Goal: Check status: Check status

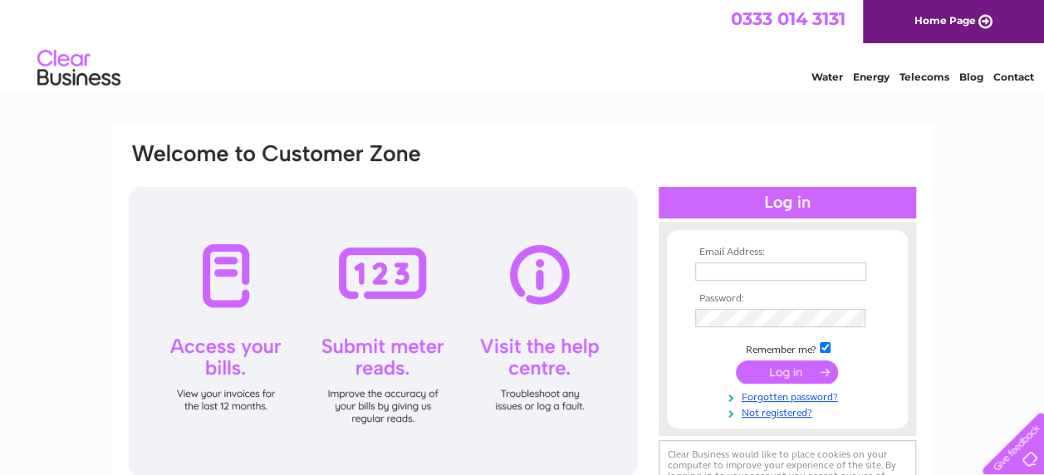
type input "[PERSON_NAME][EMAIL_ADDRESS][DOMAIN_NAME]"
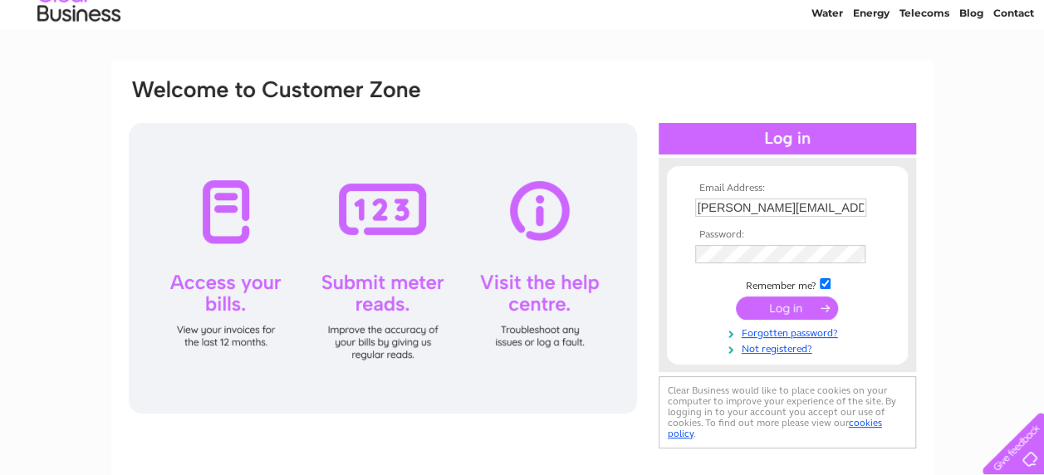
scroll to position [66, 0]
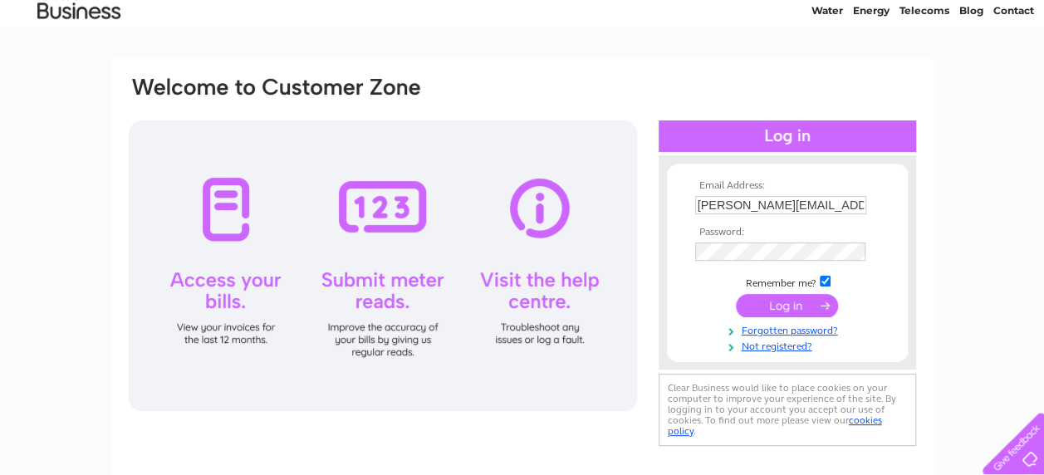
click at [790, 301] on input "submit" at bounding box center [787, 305] width 102 height 23
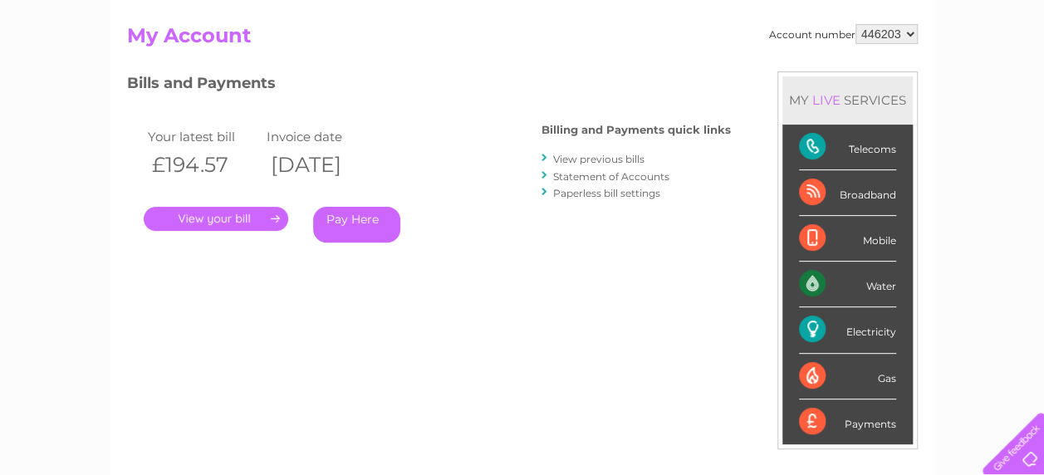
scroll to position [199, 0]
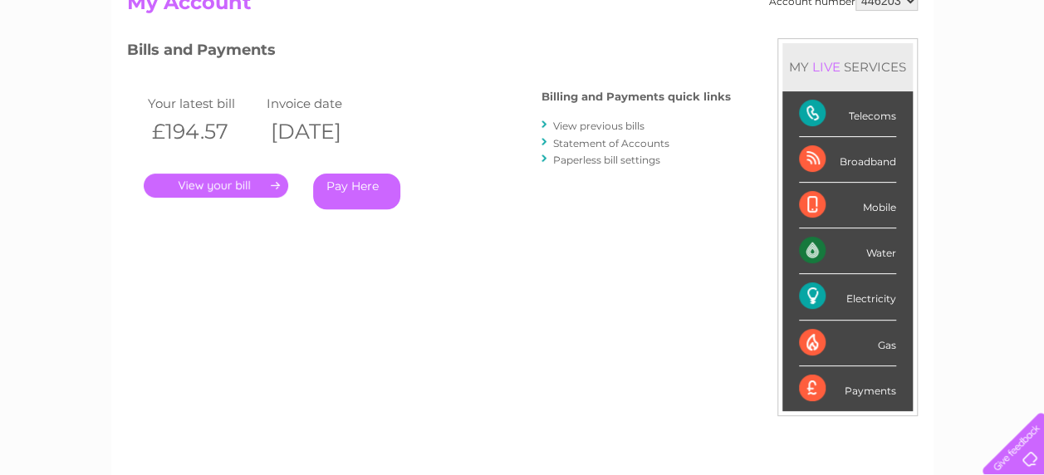
click at [237, 181] on link "." at bounding box center [216, 186] width 144 height 24
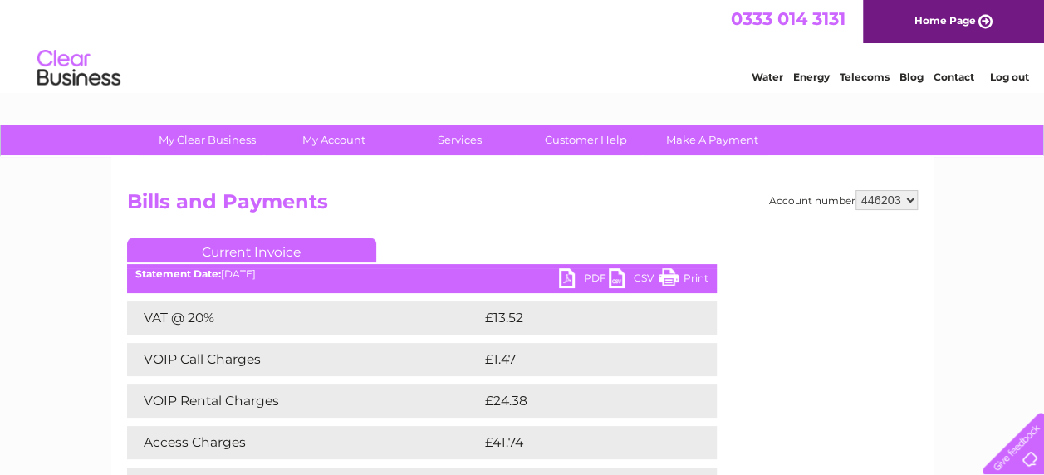
click at [925, 20] on link "Home Page" at bounding box center [953, 21] width 181 height 43
